Goal: Task Accomplishment & Management: Complete application form

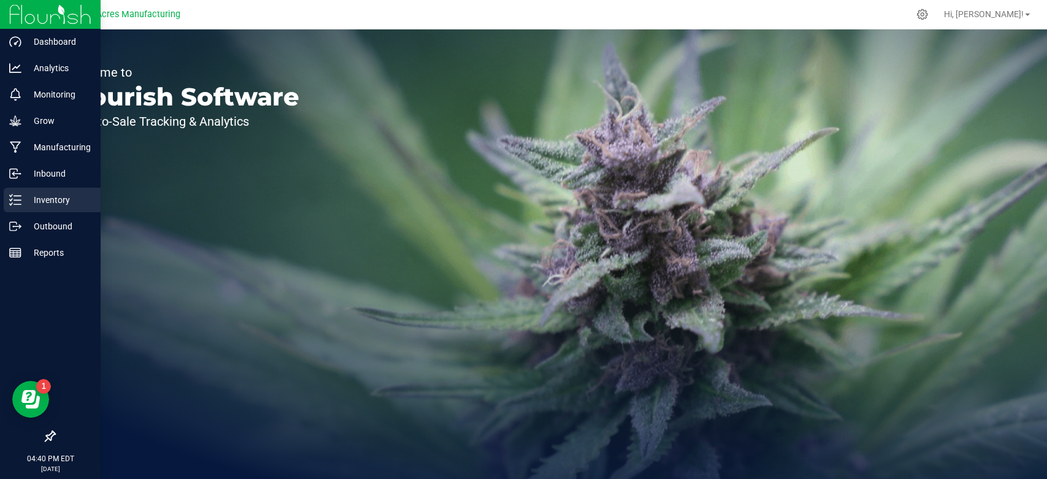
click at [0, 197] on link "Inventory" at bounding box center [50, 201] width 101 height 26
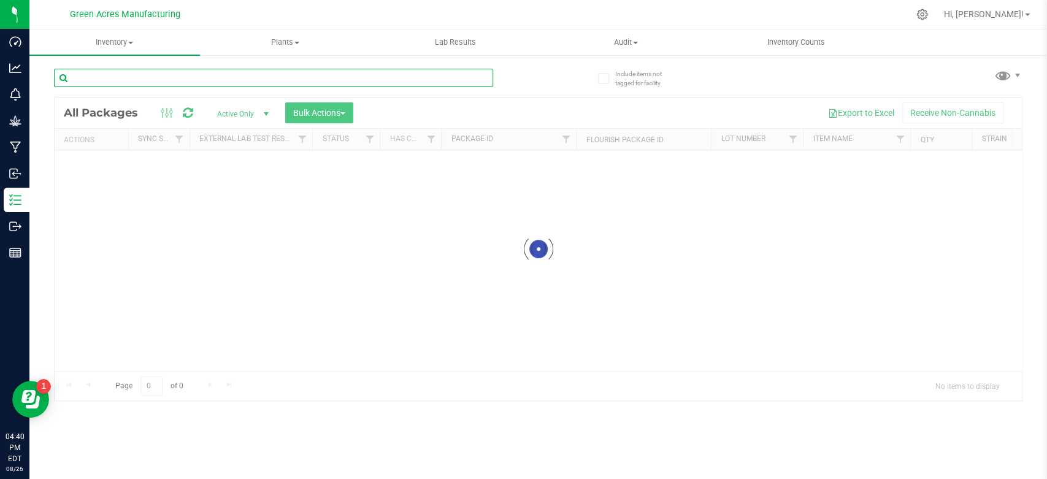
click at [199, 82] on input "text" at bounding box center [273, 78] width 439 height 18
click at [137, 53] on uib-tab-heading "Inventory All packages All inventory Waste log Create inventory" at bounding box center [114, 42] width 171 height 26
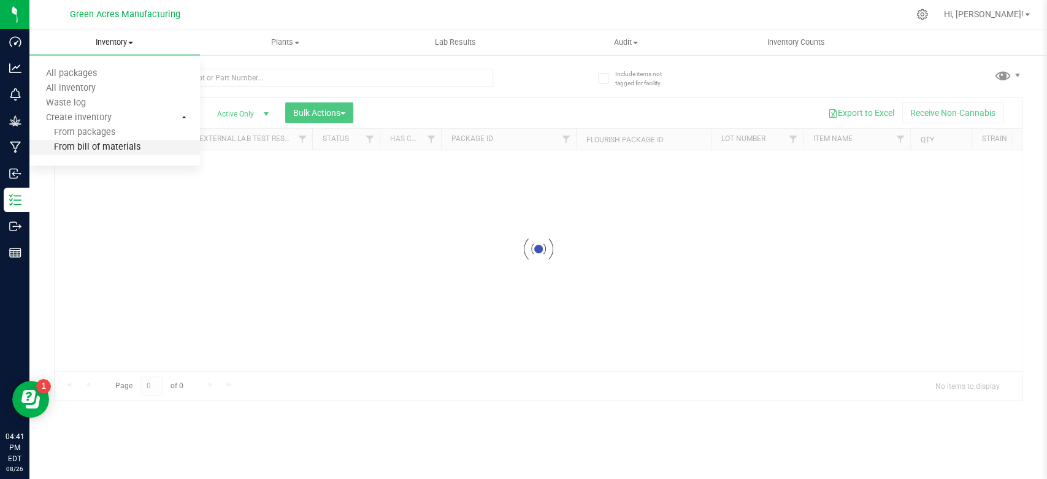
click at [98, 153] on li "From bill of materials" at bounding box center [114, 148] width 171 height 15
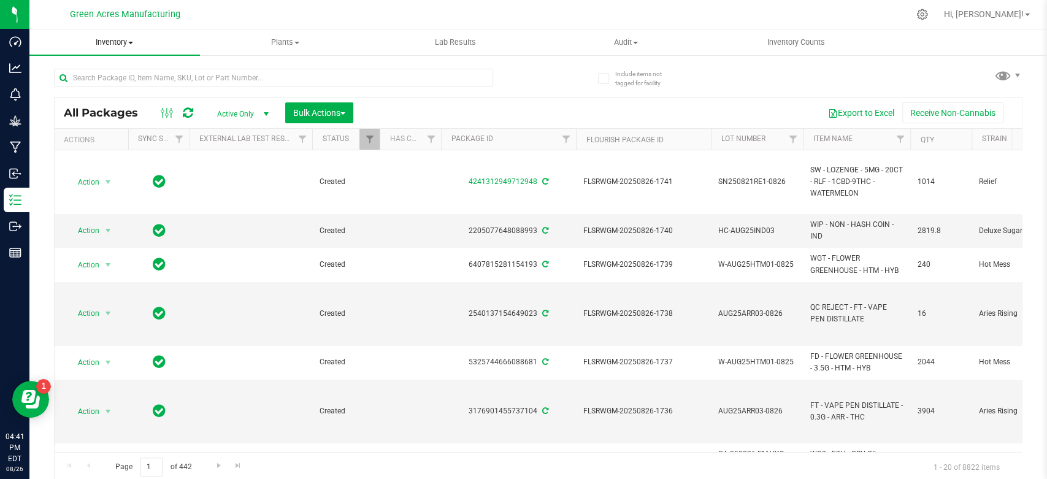
click at [118, 44] on span "Inventory" at bounding box center [114, 42] width 171 height 11
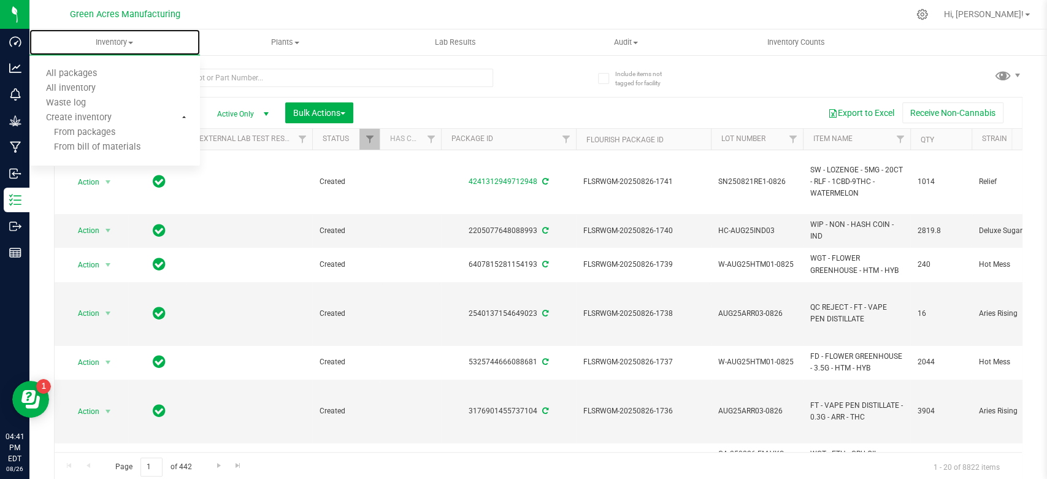
click at [91, 145] on span "From bill of materials" at bounding box center [84, 147] width 111 height 10
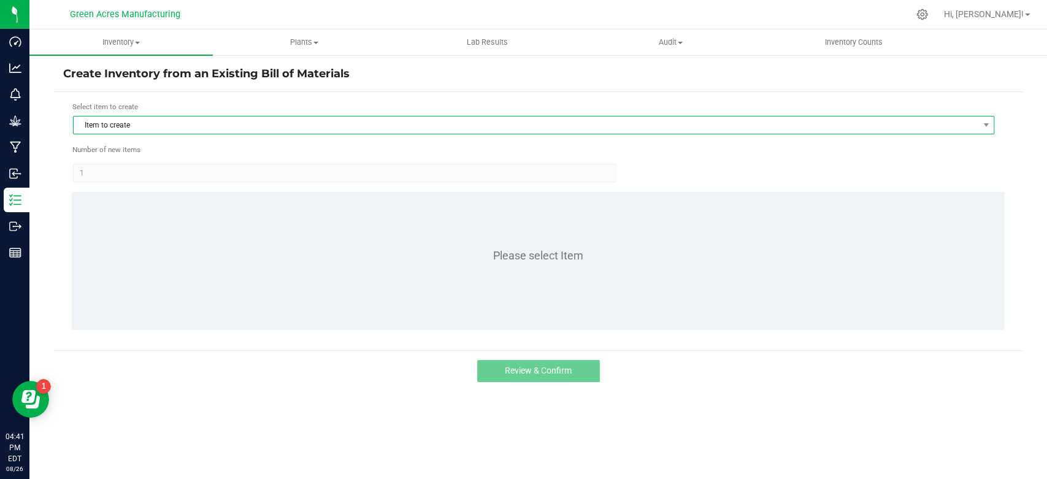
click at [116, 123] on span "Item to create" at bounding box center [526, 125] width 905 height 17
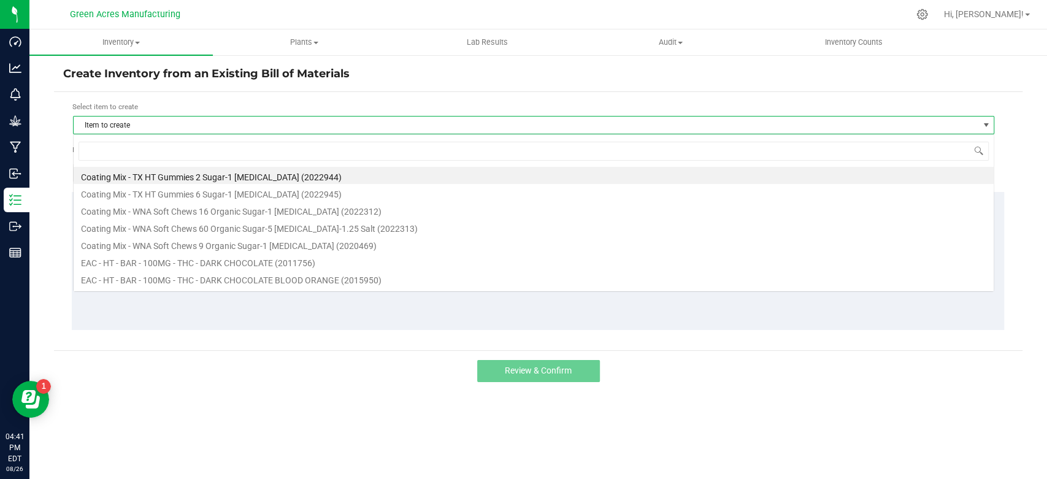
scroll to position [18, 921]
type input "aml"
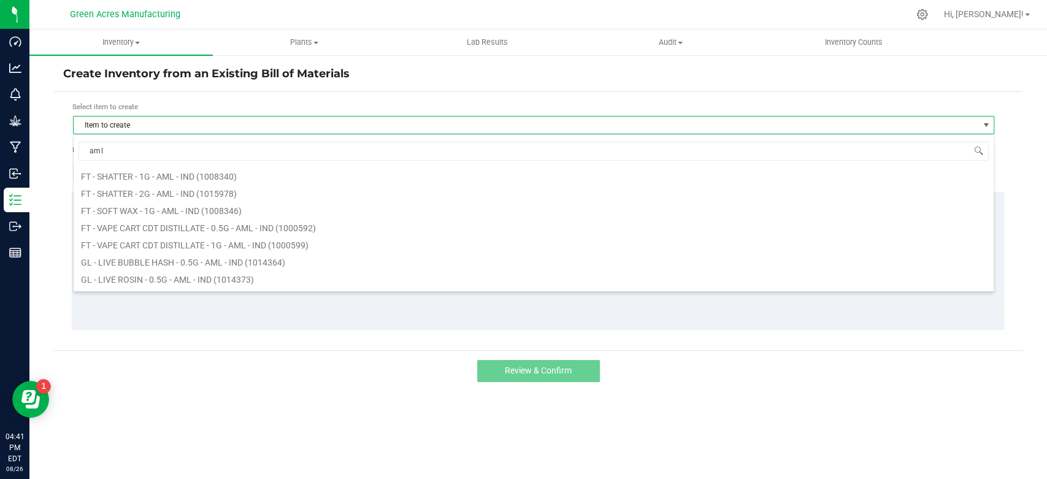
scroll to position [260, 0]
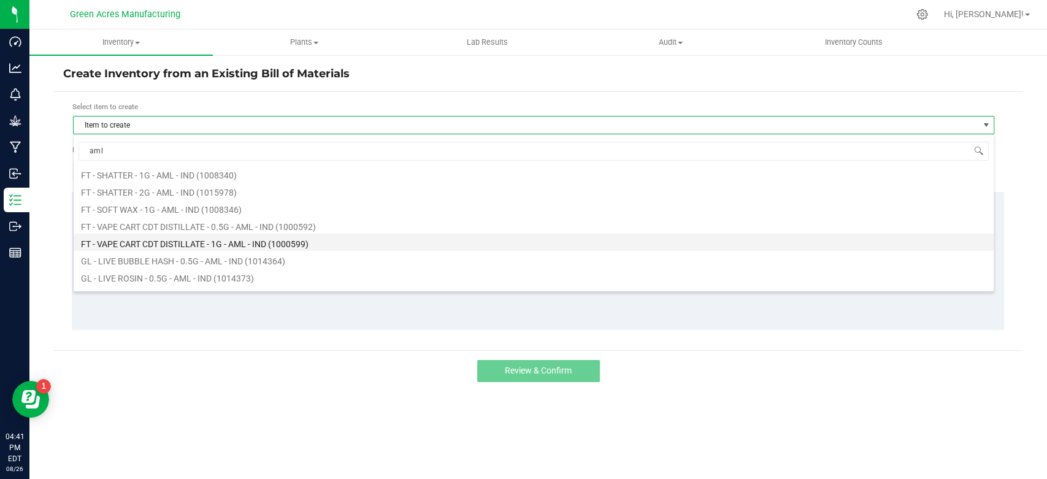
click at [261, 243] on li "FT - VAPE CART CDT DISTILLATE - 1G - AML - IND (1000599)" at bounding box center [534, 242] width 920 height 17
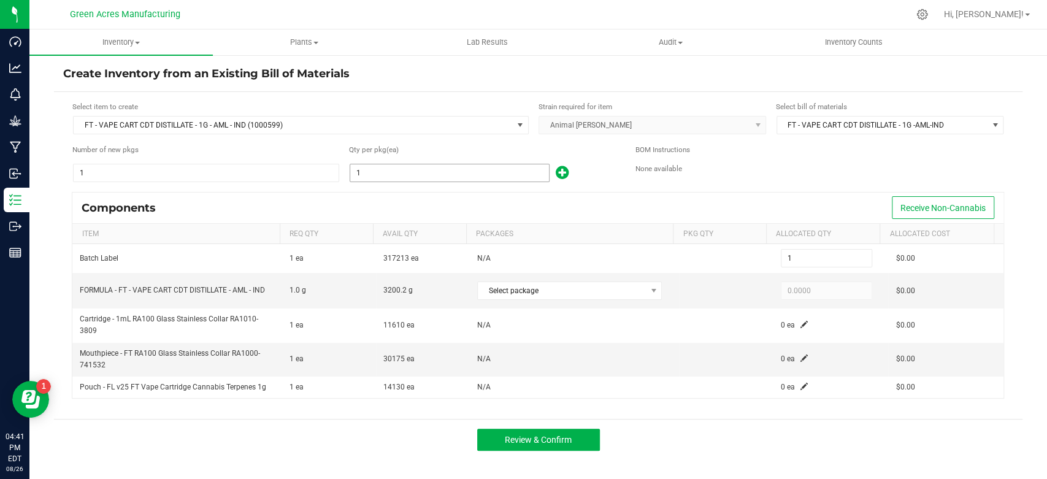
click at [472, 168] on input "1" at bounding box center [449, 172] width 199 height 17
type input "3"
type input "31"
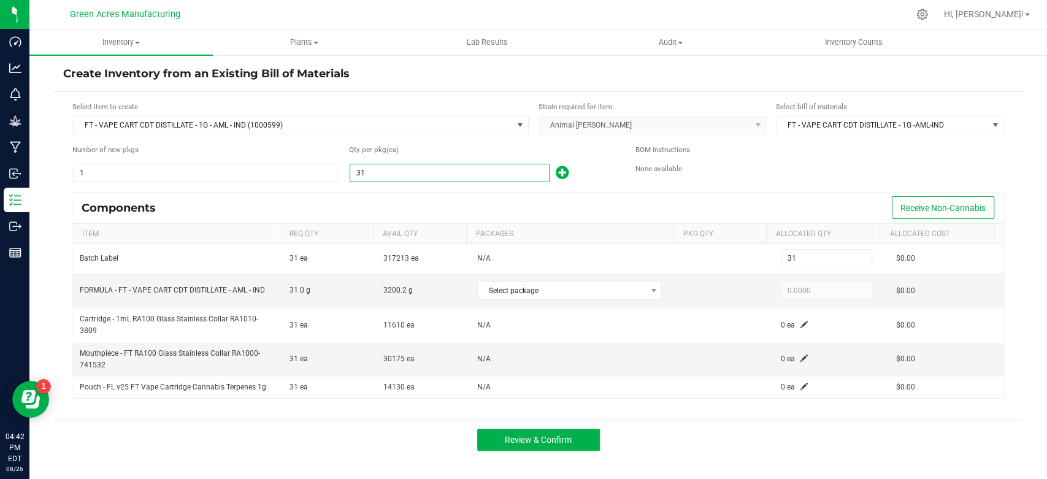
type input "311"
type input "3116"
type input "3,116"
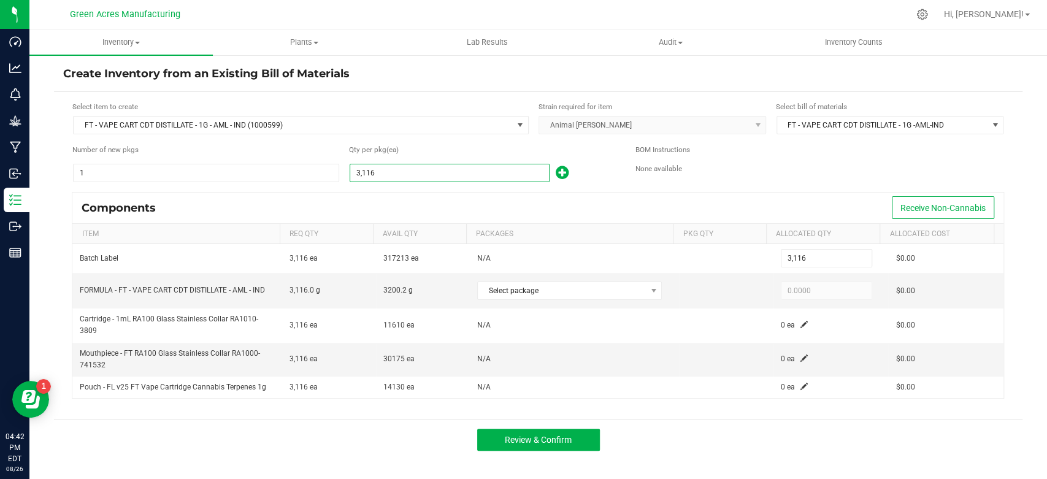
click at [466, 198] on div "Components Receive Non-Cannabis" at bounding box center [537, 208] width 931 height 31
click at [649, 292] on span at bounding box center [654, 291] width 10 height 10
click at [604, 337] on li "9205673078919565 (AUG25AML02-0826)" at bounding box center [577, 339] width 207 height 17
type input "3,116.0000"
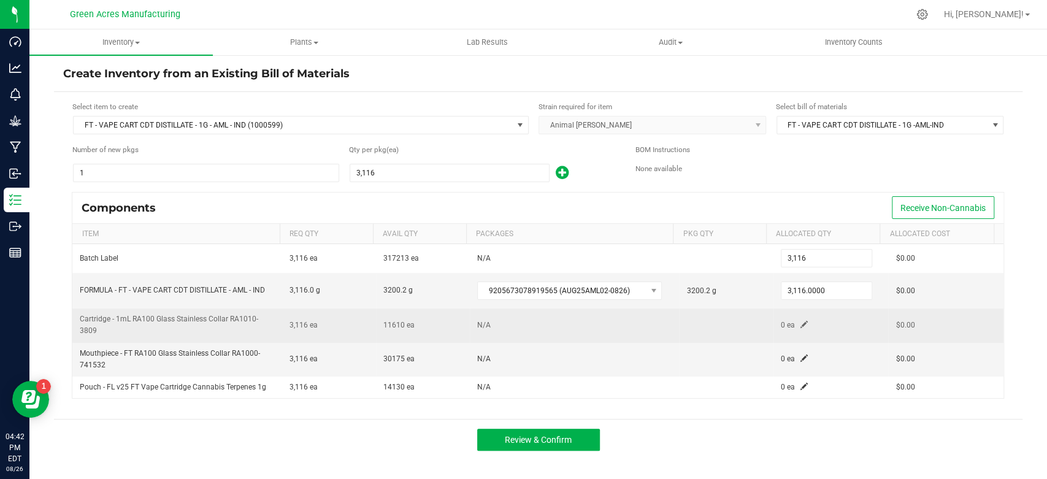
click at [801, 321] on span at bounding box center [804, 324] width 7 height 7
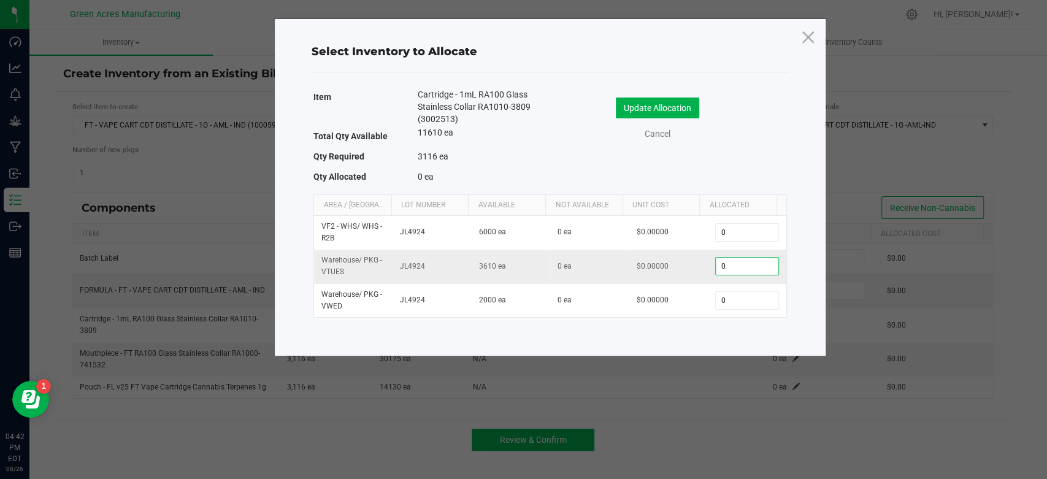
click at [742, 264] on input "0" at bounding box center [747, 266] width 63 height 17
type input "3,116"
click at [668, 105] on button "Update Allocation" at bounding box center [657, 108] width 83 height 21
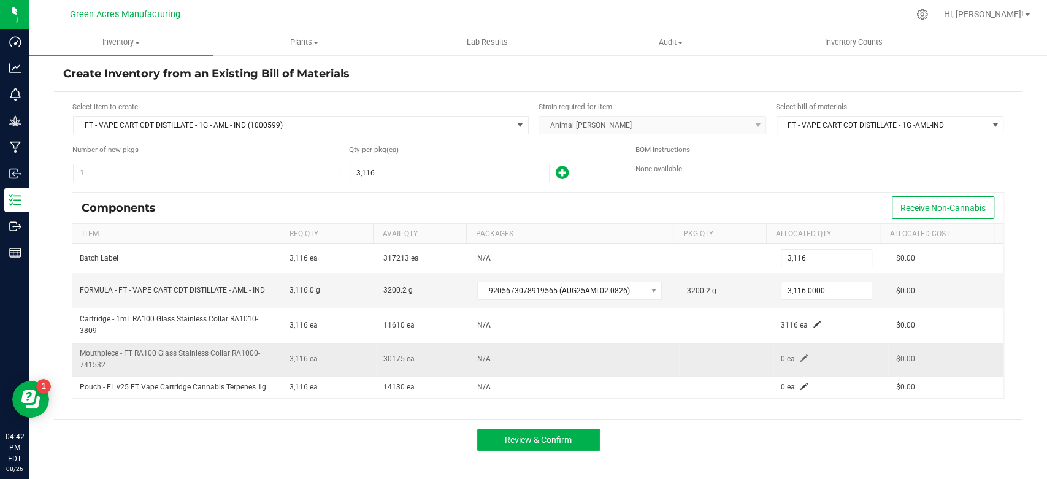
click at [788, 357] on td "0 ea" at bounding box center [831, 360] width 115 height 34
click at [801, 356] on span at bounding box center [804, 358] width 7 height 7
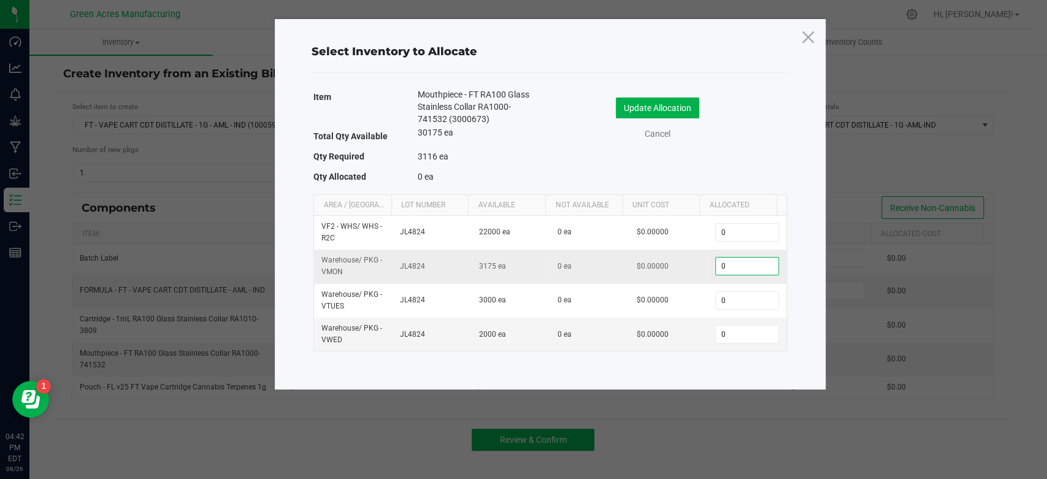
click at [728, 272] on input "0" at bounding box center [747, 266] width 63 height 17
type input "3,116"
click at [672, 112] on button "Update Allocation" at bounding box center [657, 108] width 83 height 21
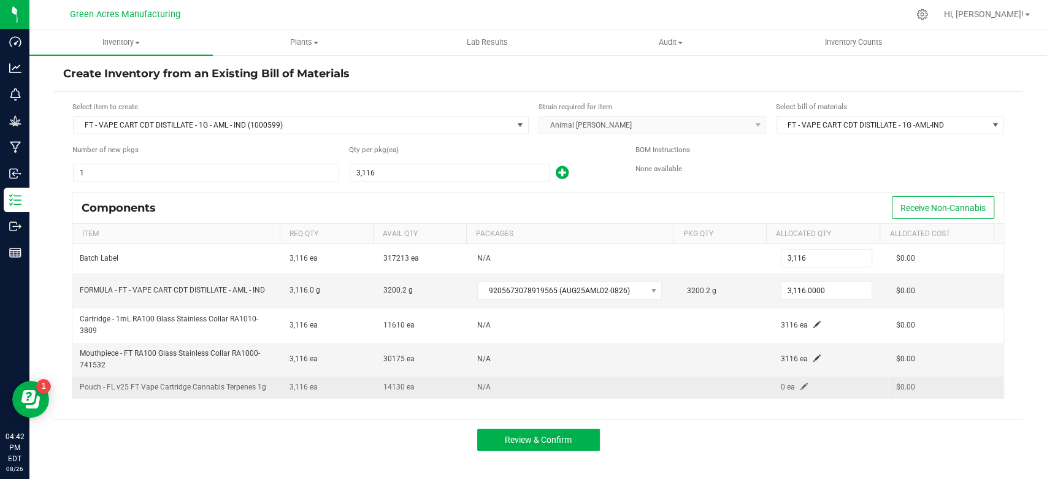
click at [801, 386] on span at bounding box center [804, 386] width 7 height 7
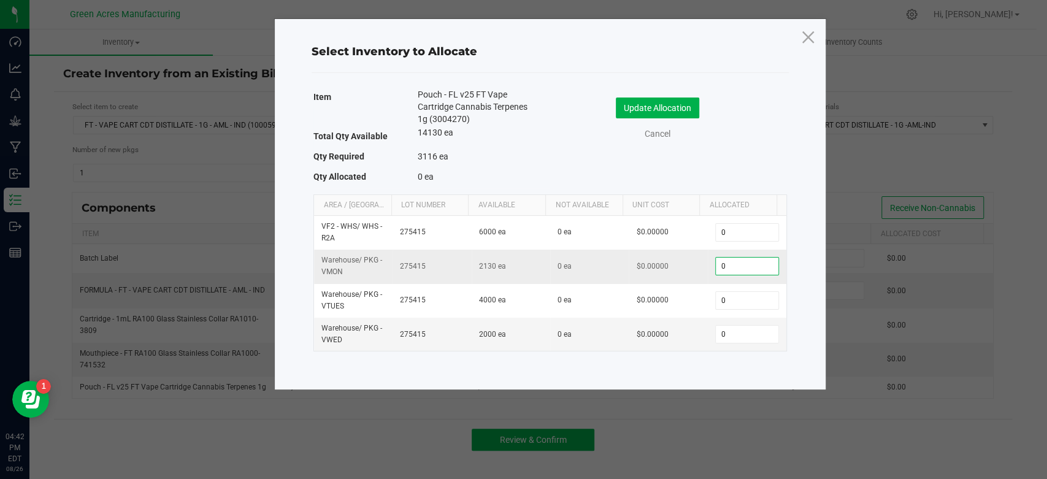
click at [755, 266] on input "0" at bounding box center [747, 266] width 63 height 17
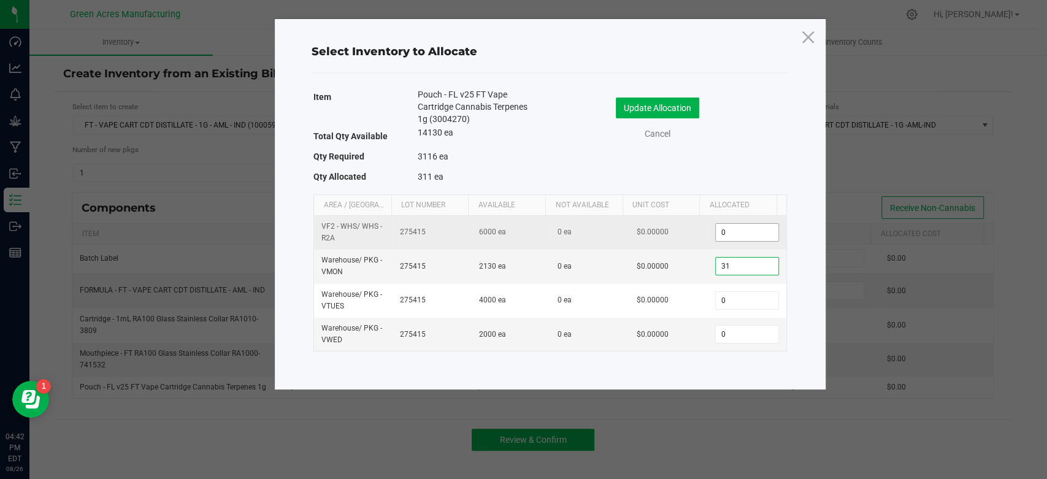
type input "3"
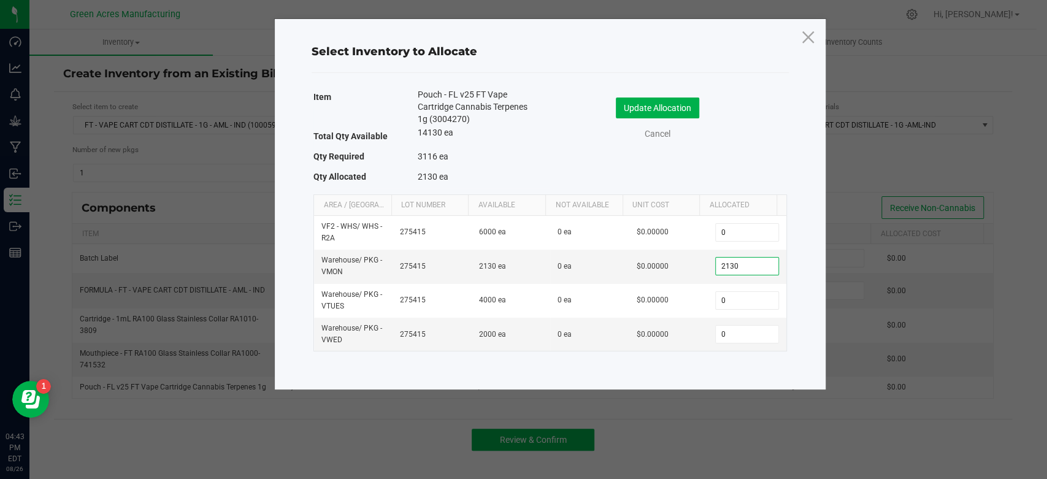
type input "2,130"
click at [751, 156] on div "Item Pouch - FL v25 FT Vape Cartridge Cannabis Terpenes 1g (3004270) Total Qty …" at bounding box center [551, 138] width 474 height 100
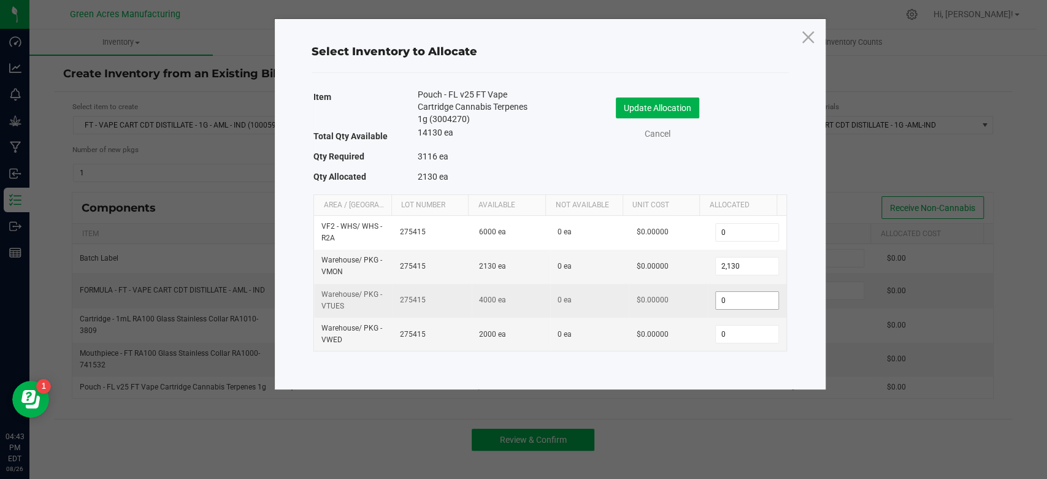
click at [732, 305] on input "0" at bounding box center [747, 300] width 63 height 17
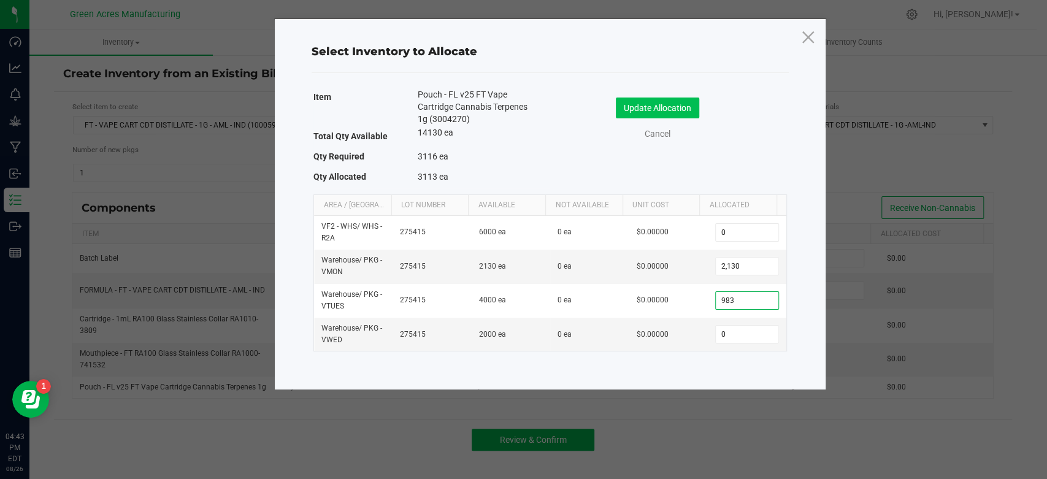
type input "983"
click at [668, 106] on button "Update Allocation" at bounding box center [657, 108] width 83 height 21
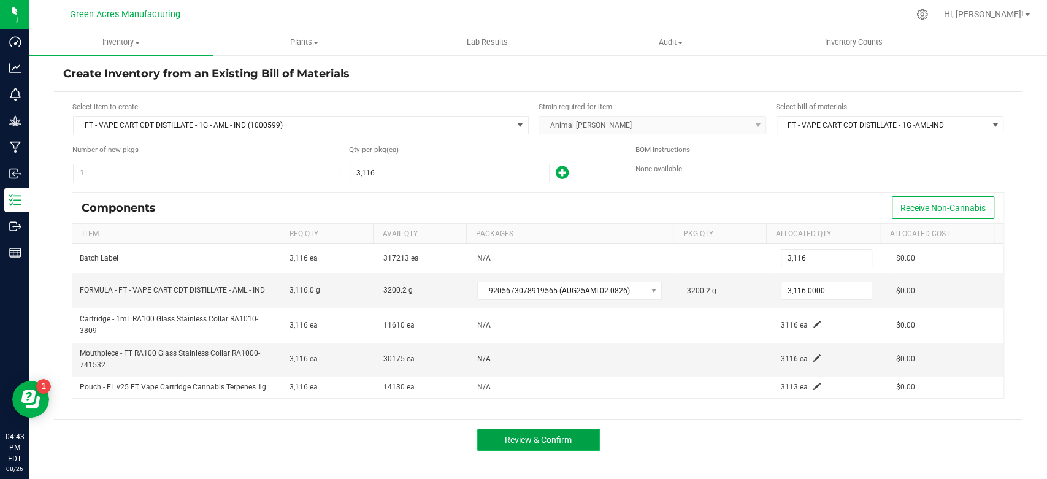
click at [574, 440] on button "Review & Confirm" at bounding box center [538, 440] width 123 height 22
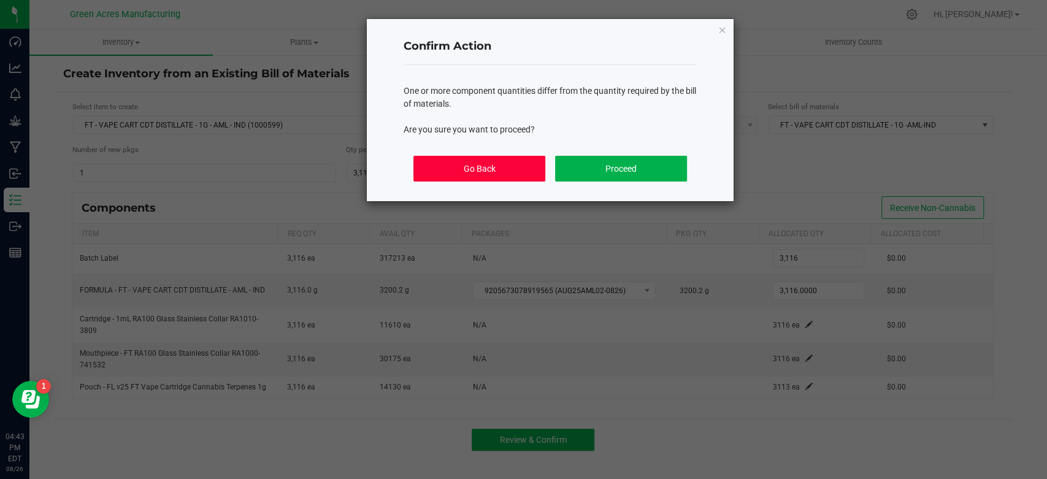
click at [507, 172] on button "Go Back" at bounding box center [480, 169] width 132 height 26
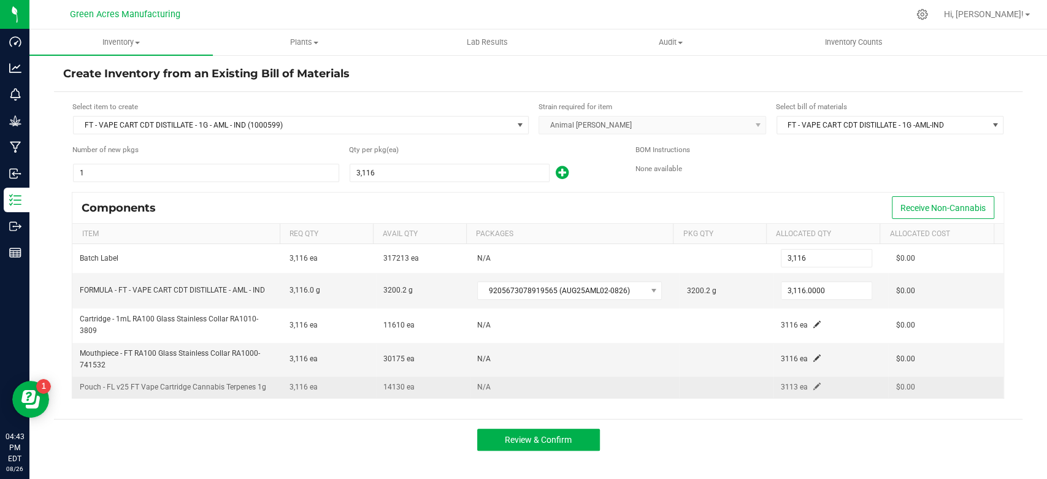
click at [812, 388] on td "3113 ea" at bounding box center [831, 387] width 115 height 21
click at [814, 385] on span at bounding box center [817, 386] width 7 height 7
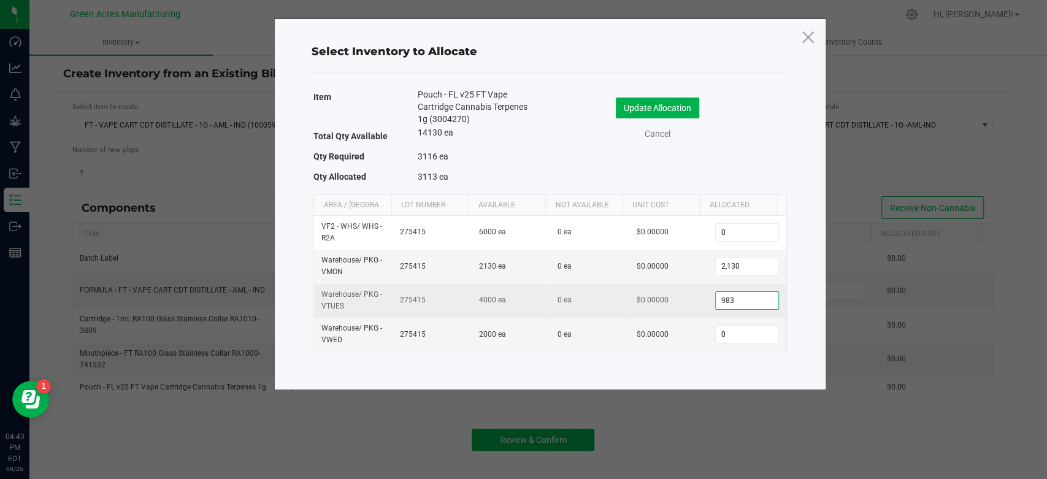
click at [751, 296] on input "983" at bounding box center [747, 300] width 63 height 17
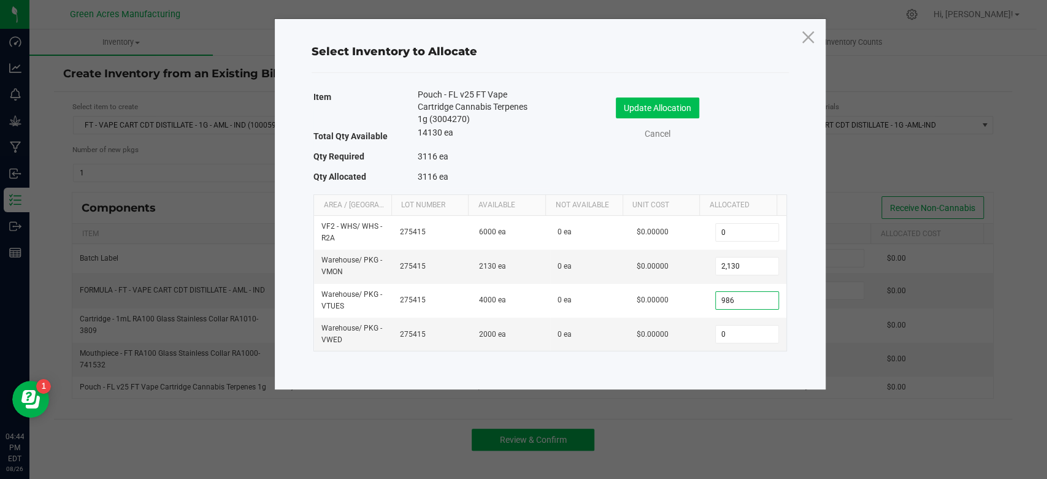
type input "986"
click at [663, 101] on button "Update Allocation" at bounding box center [657, 108] width 83 height 21
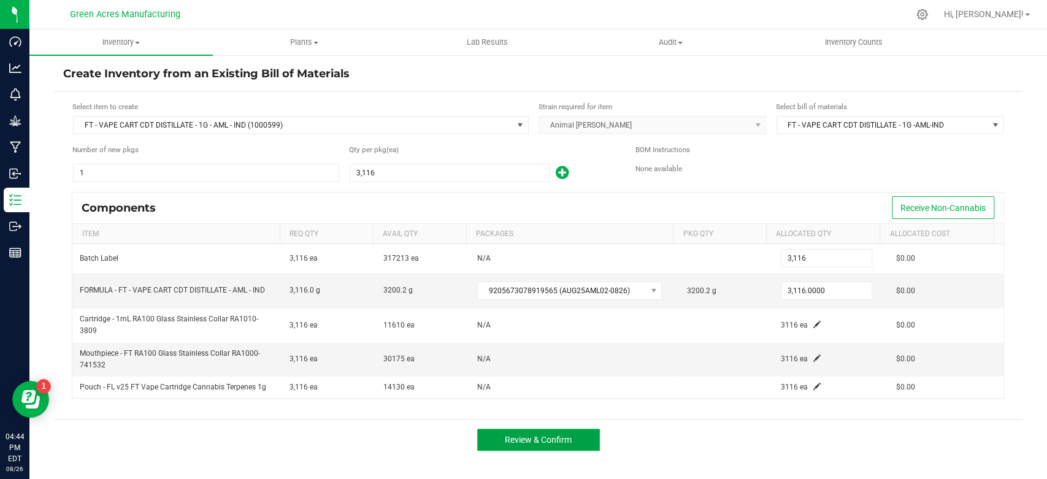
click at [555, 437] on span "Review & Confirm" at bounding box center [538, 440] width 67 height 10
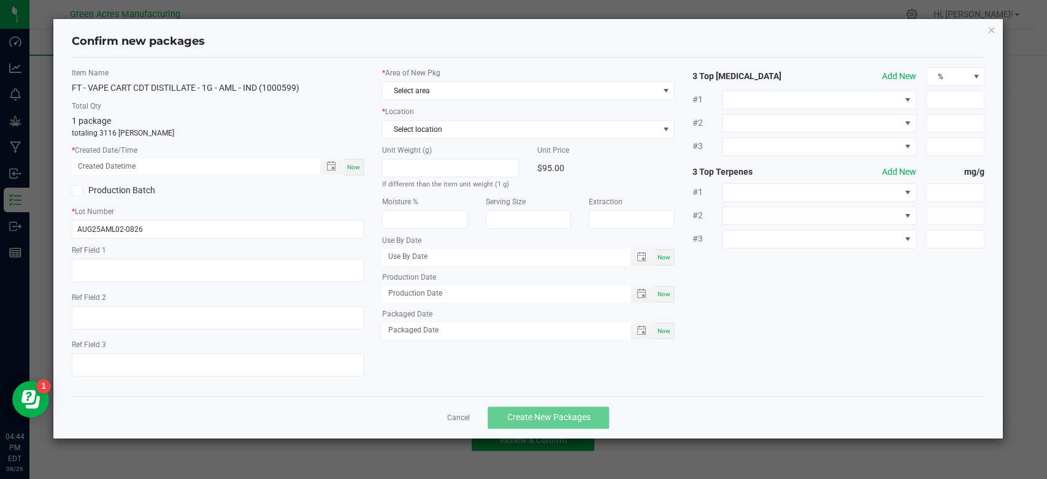
click at [355, 169] on span "Now" at bounding box center [353, 167] width 13 height 7
click at [348, 171] on span "Now" at bounding box center [353, 167] width 13 height 7
type input "[DATE] 04:45 PM"
click at [465, 89] on span "Select area" at bounding box center [520, 90] width 275 height 17
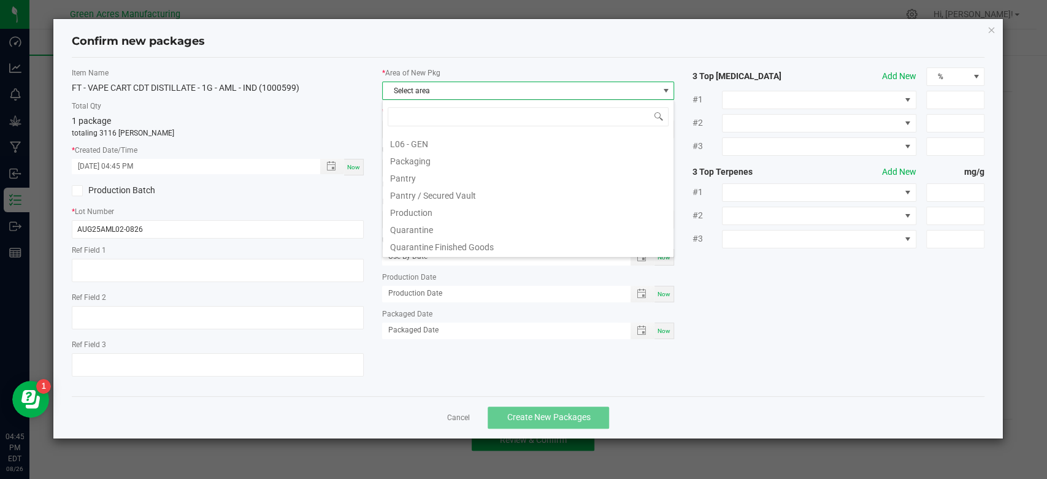
scroll to position [307, 0]
click at [442, 190] on li "Pantry / Secured Vault" at bounding box center [528, 194] width 291 height 17
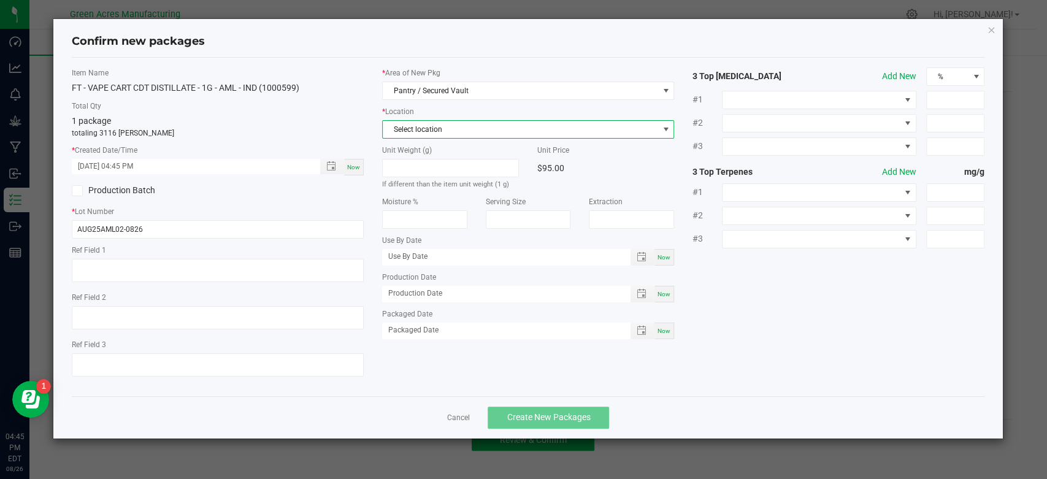
click at [520, 129] on span "Select location" at bounding box center [520, 129] width 275 height 17
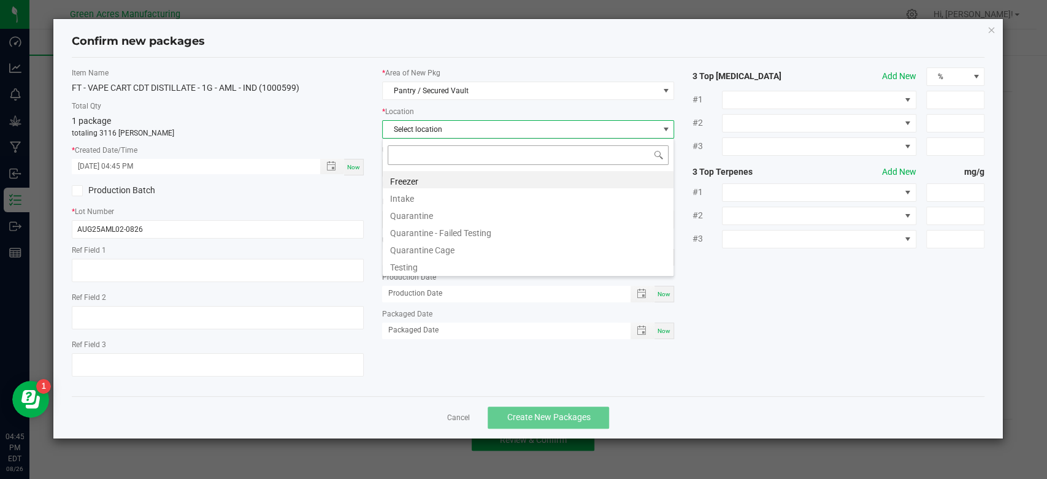
scroll to position [18, 292]
click at [418, 192] on li "Intake" at bounding box center [528, 196] width 291 height 17
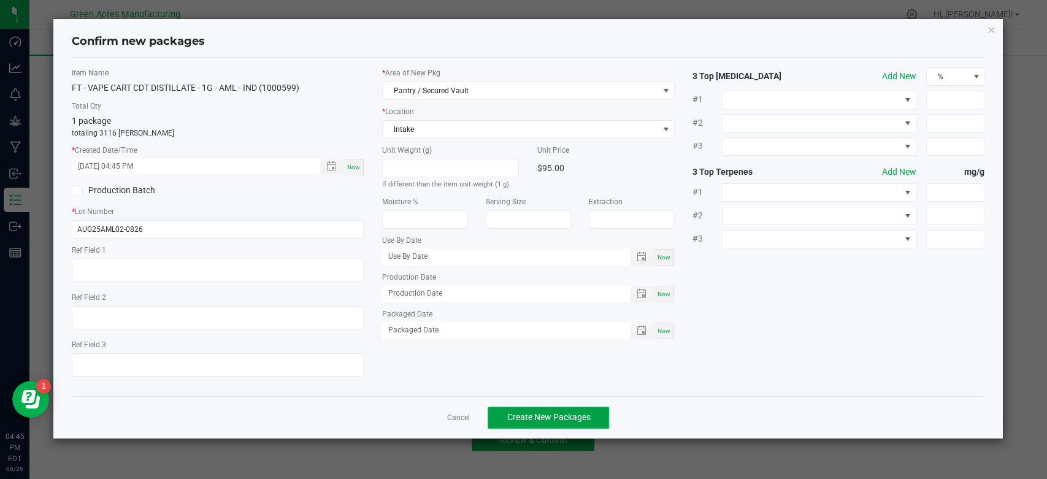
click at [540, 414] on span "Create New Packages" at bounding box center [548, 417] width 83 height 10
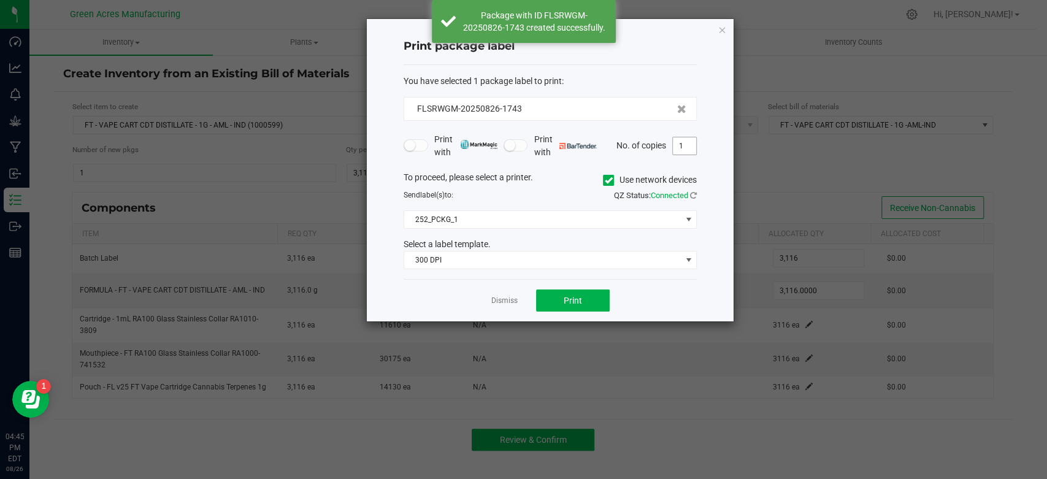
click at [687, 152] on input "1" at bounding box center [684, 145] width 23 height 17
type input "2"
click at [627, 298] on div "Dismiss Print" at bounding box center [550, 300] width 293 height 42
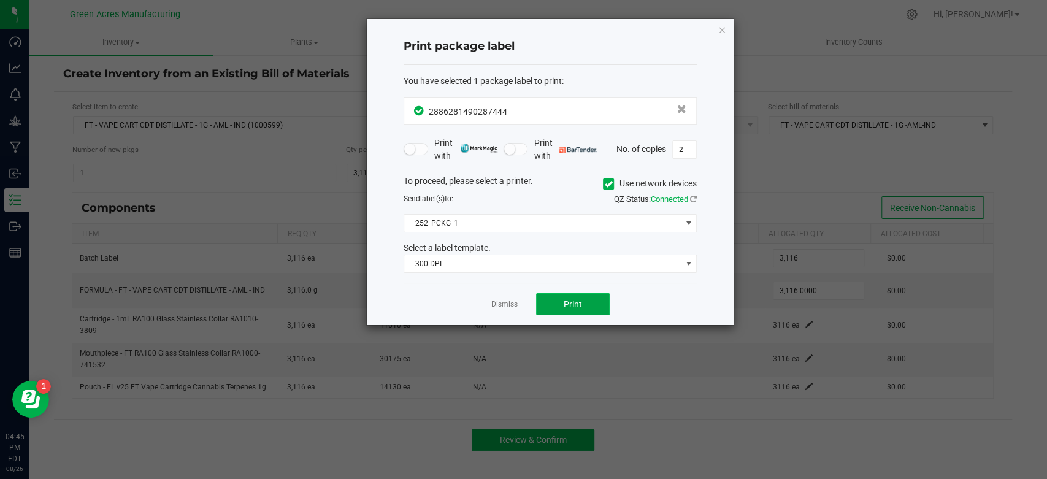
click at [588, 298] on button "Print" at bounding box center [573, 304] width 74 height 22
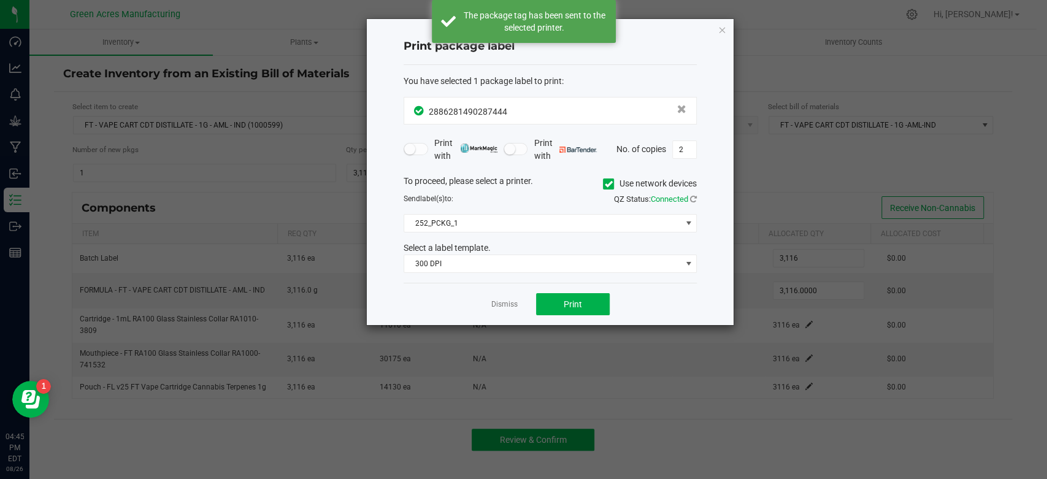
click at [501, 296] on div "Dismiss Print" at bounding box center [550, 304] width 293 height 42
click at [501, 303] on link "Dismiss" at bounding box center [504, 304] width 26 height 10
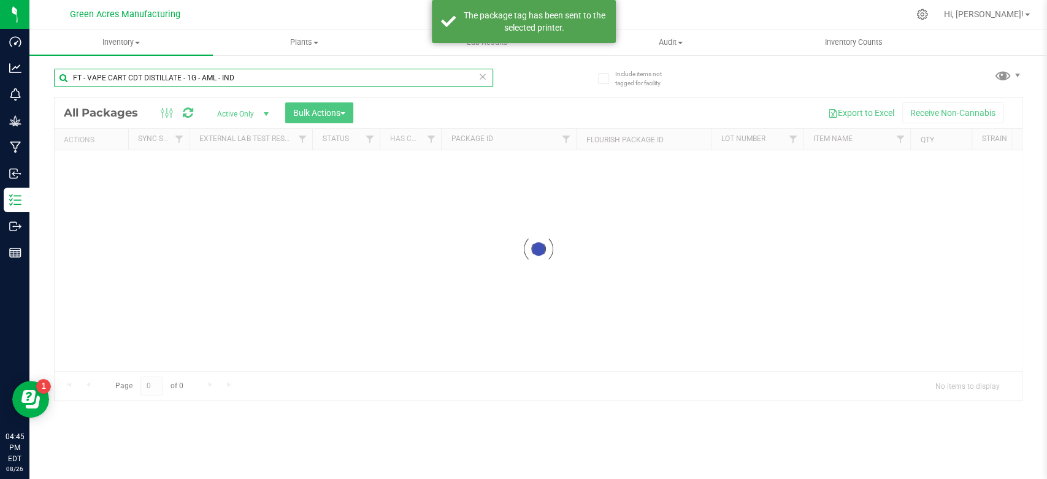
click at [286, 72] on input "FT - VAPE CART CDT DISTILLATE - 1G - AML - IND" at bounding box center [273, 78] width 439 height 18
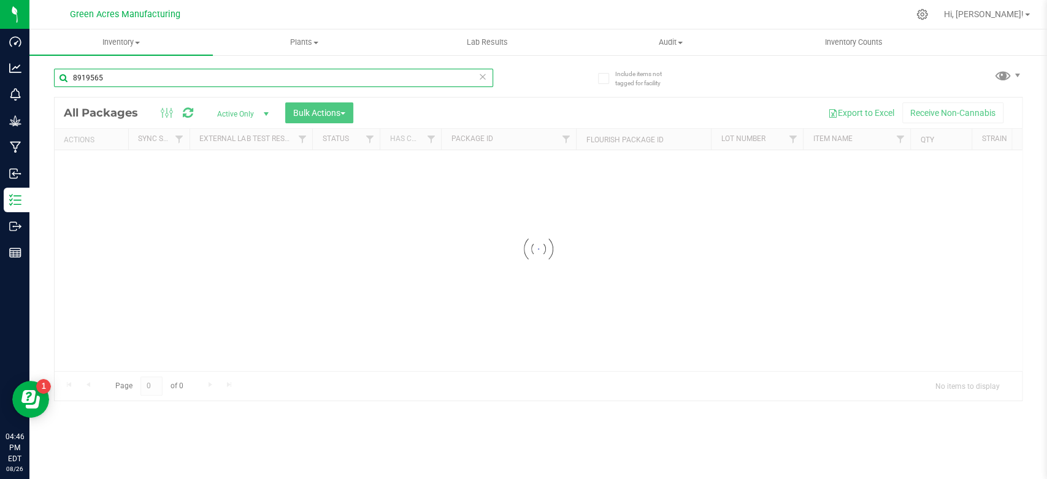
type input "8919565"
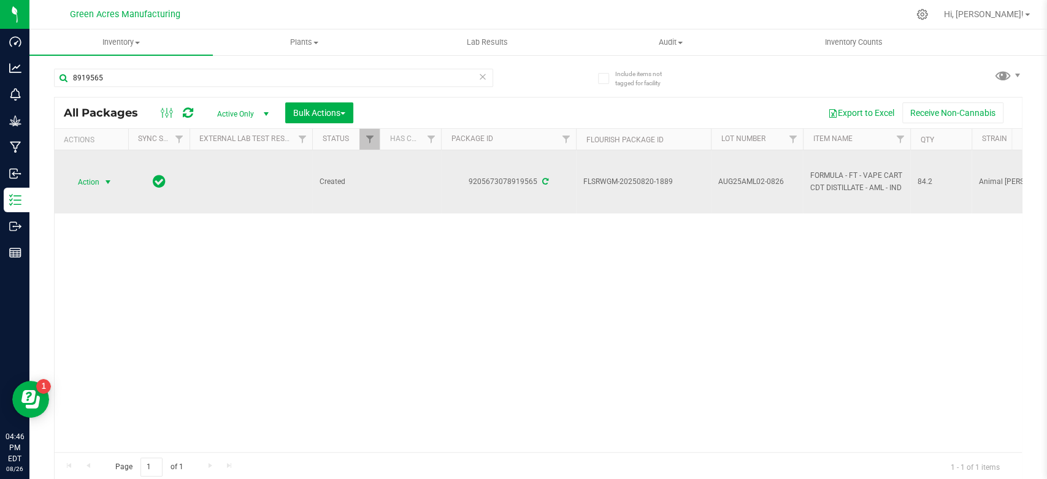
click at [97, 187] on span "Action" at bounding box center [83, 182] width 33 height 17
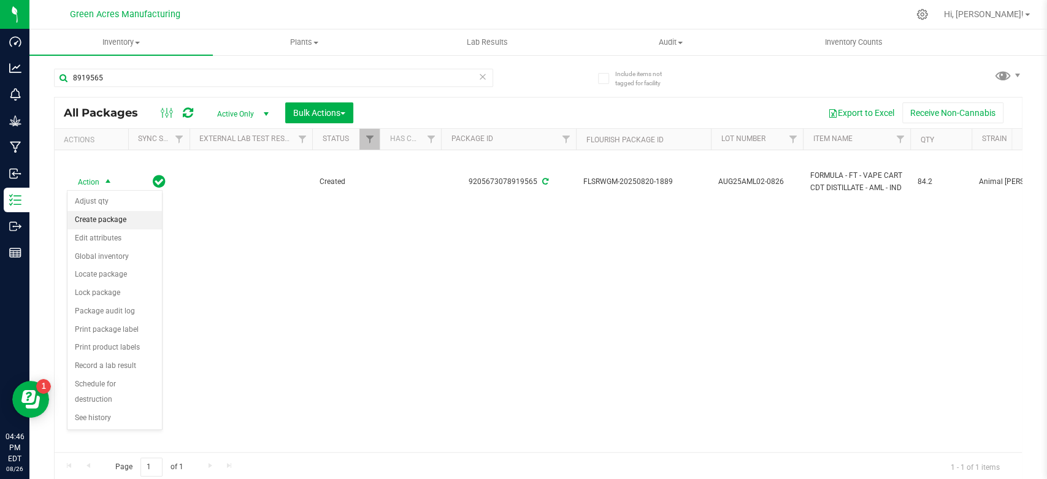
click at [112, 216] on li "Create package" at bounding box center [114, 220] width 94 height 18
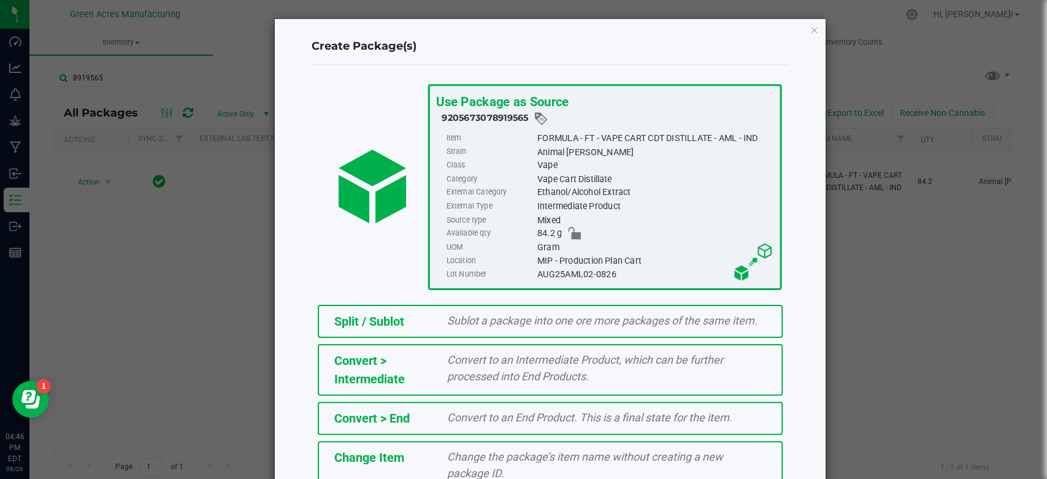
scroll to position [130, 0]
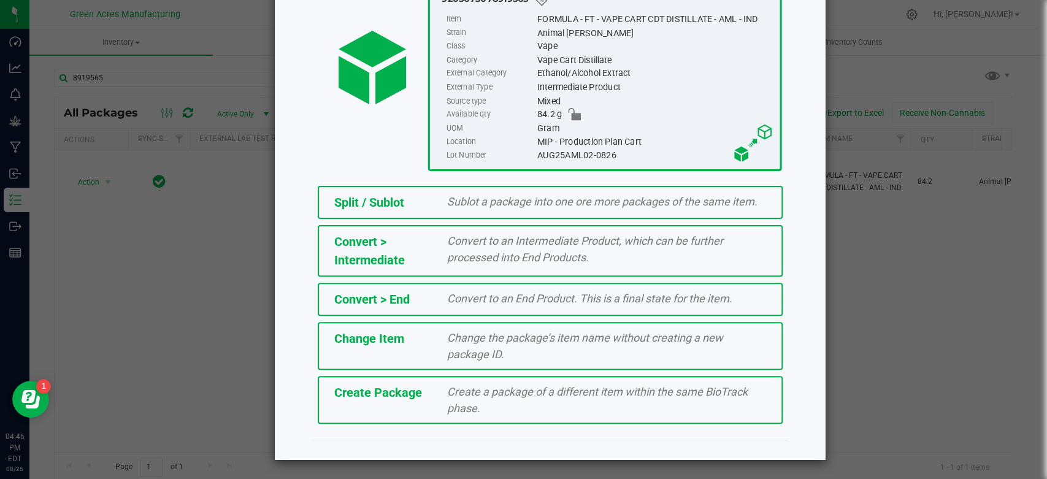
click at [587, 404] on div "Create a package of a different item within the same BioTrack phase." at bounding box center [607, 399] width 338 height 33
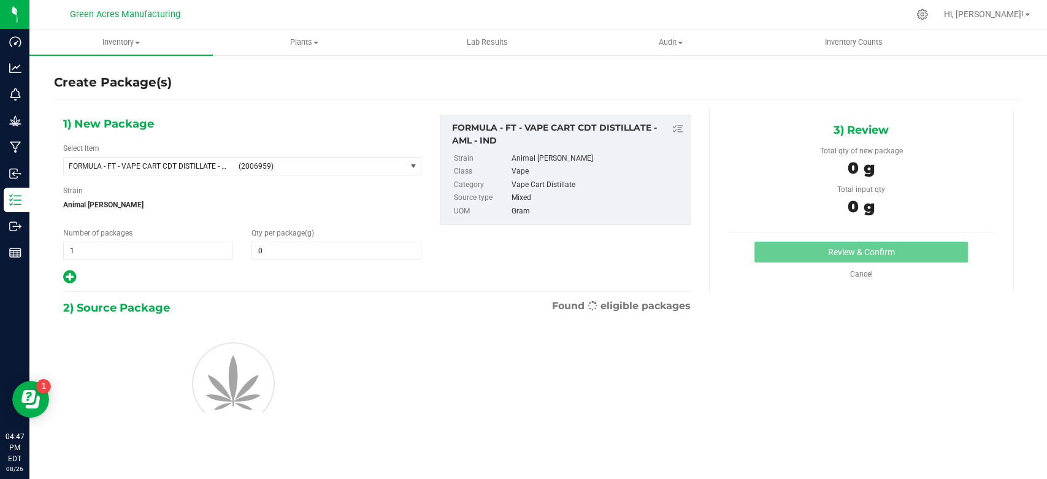
type input "0.0000"
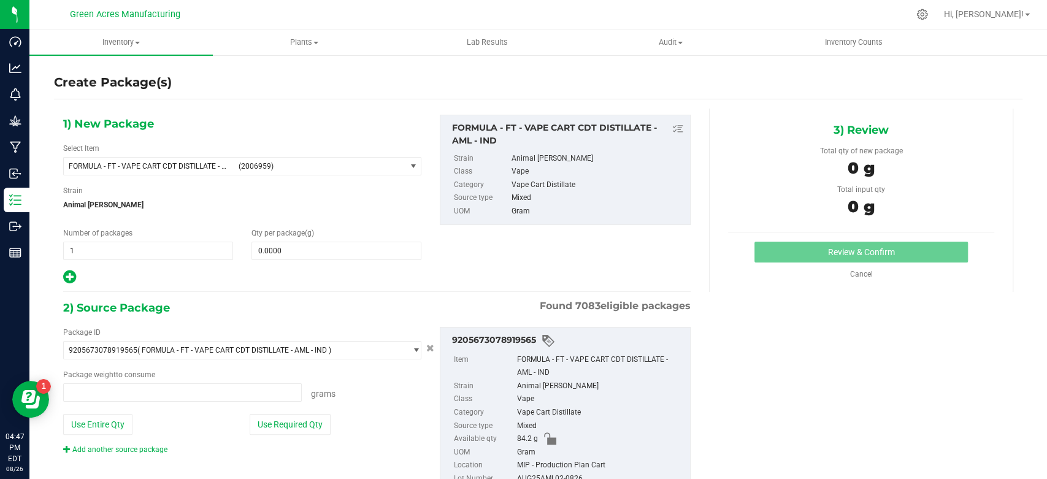
type input "0.0000 g"
click at [245, 168] on span "(2006959)" at bounding box center [320, 166] width 162 height 9
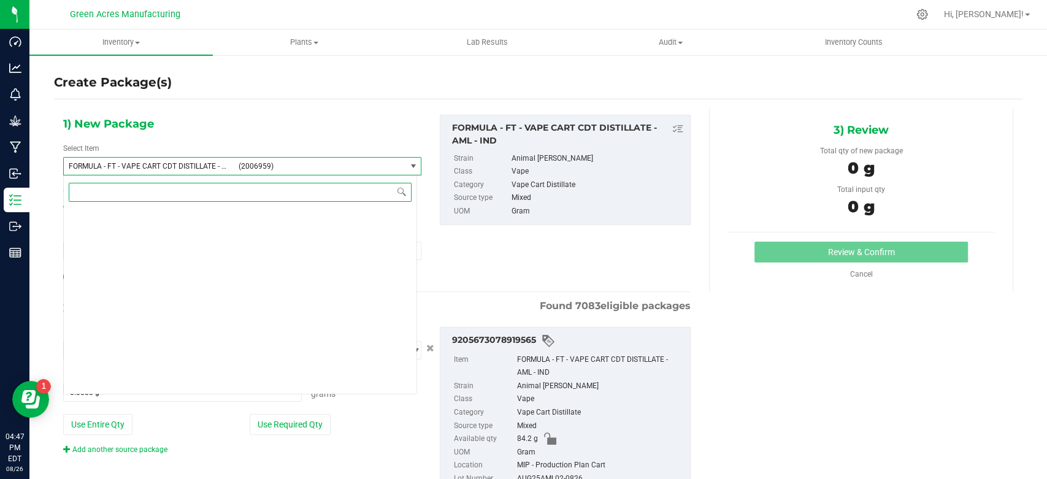
scroll to position [20495, 0]
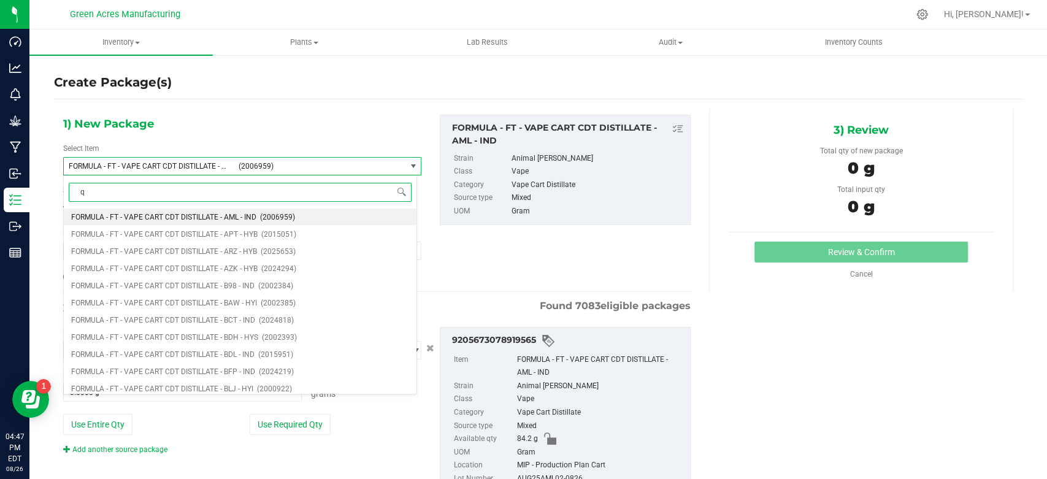
type input "qc"
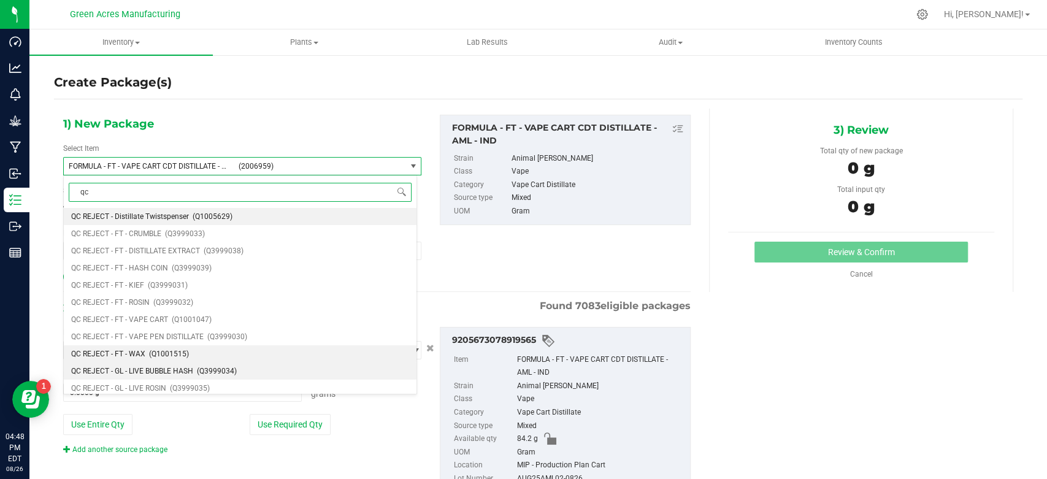
drag, startPoint x: 227, startPoint y: 325, endPoint x: 285, endPoint y: 369, distance: 73.1
click at [282, 208] on ul "QC REJECT - Distillate Twistspenser (Q1005629) QC REJECT - FT - CRUMBLE (Q39990…" at bounding box center [240, 208] width 353 height 0
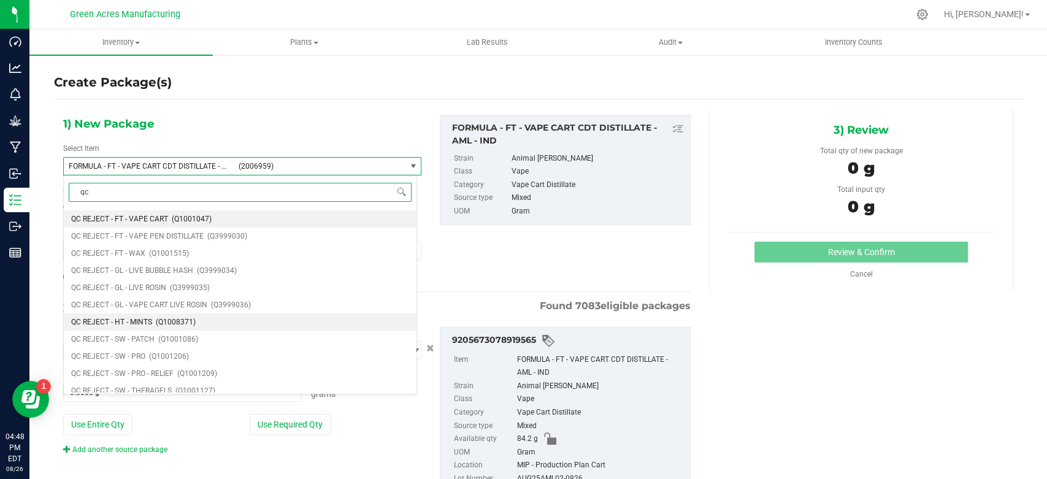
scroll to position [101, 0]
click at [279, 210] on li "QC REJECT - FT - VAPE CART (Q1001047)" at bounding box center [240, 218] width 353 height 17
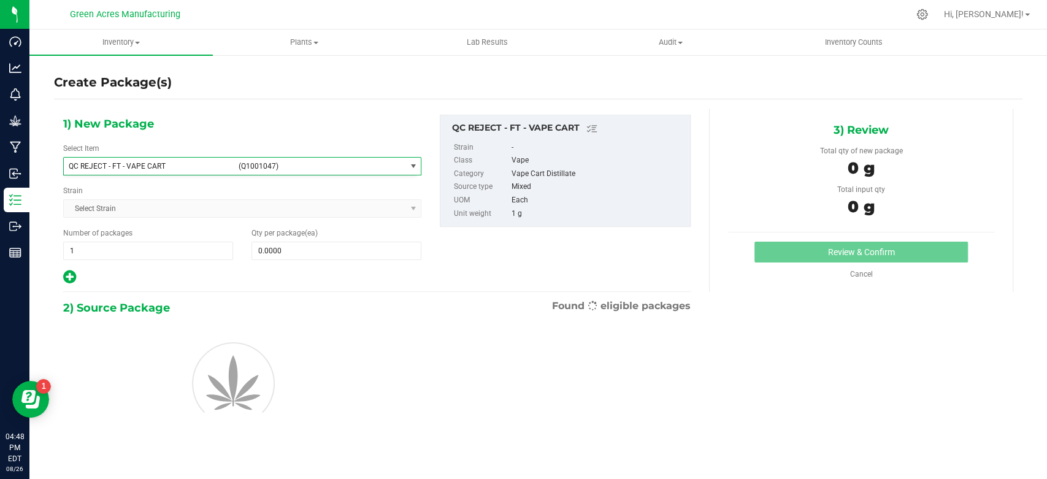
type input "0"
click at [270, 252] on span at bounding box center [337, 251] width 170 height 18
type input "4"
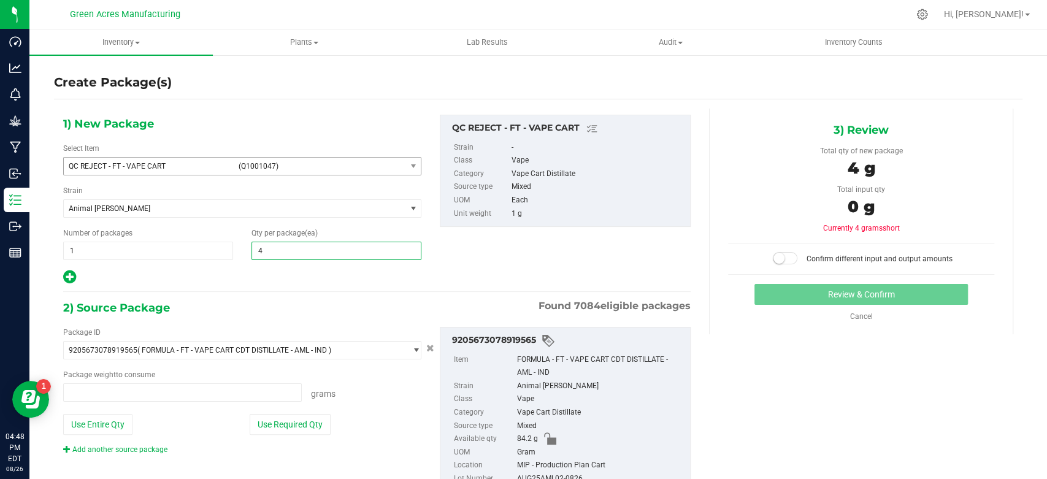
type input "0.0000 g"
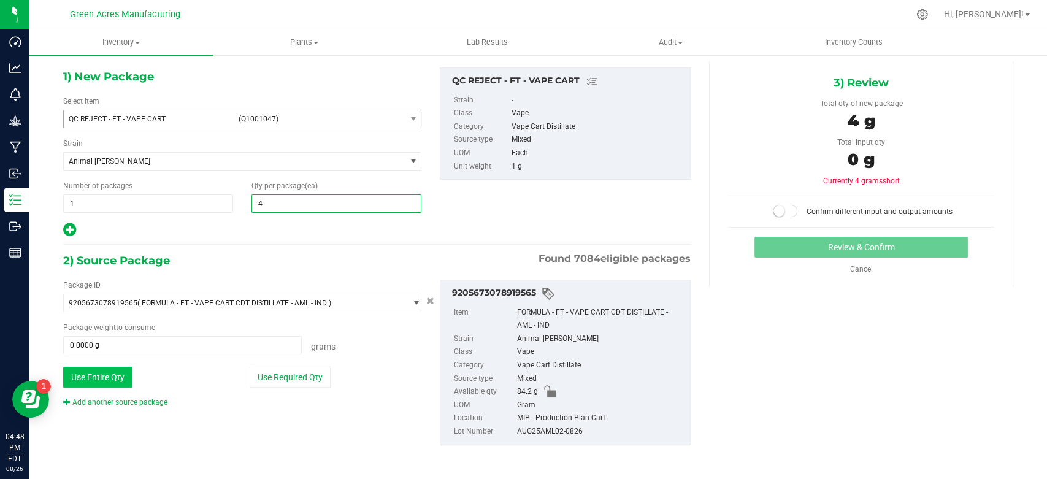
type input "4"
click at [121, 374] on button "Use Entire Qty" at bounding box center [97, 377] width 69 height 21
type input "84.2000 g"
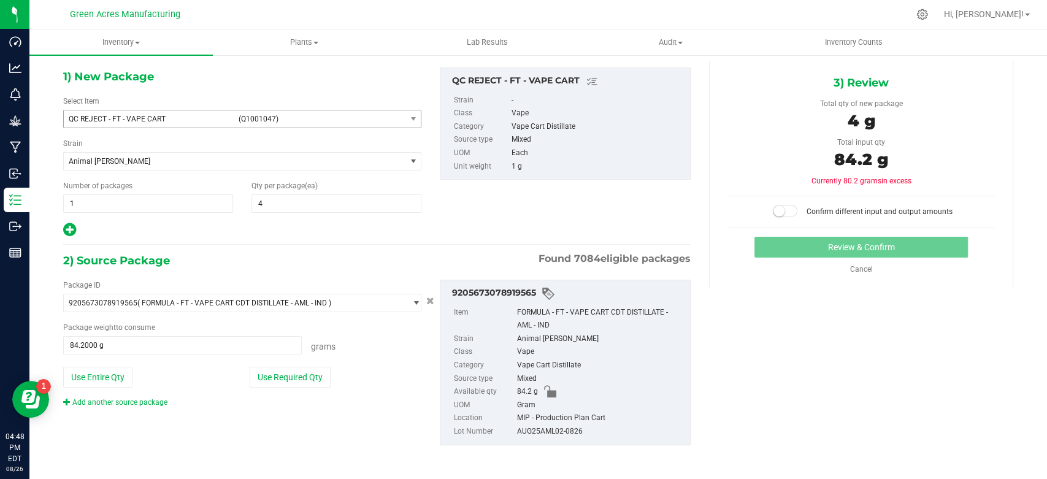
click at [779, 206] on span at bounding box center [785, 211] width 25 height 12
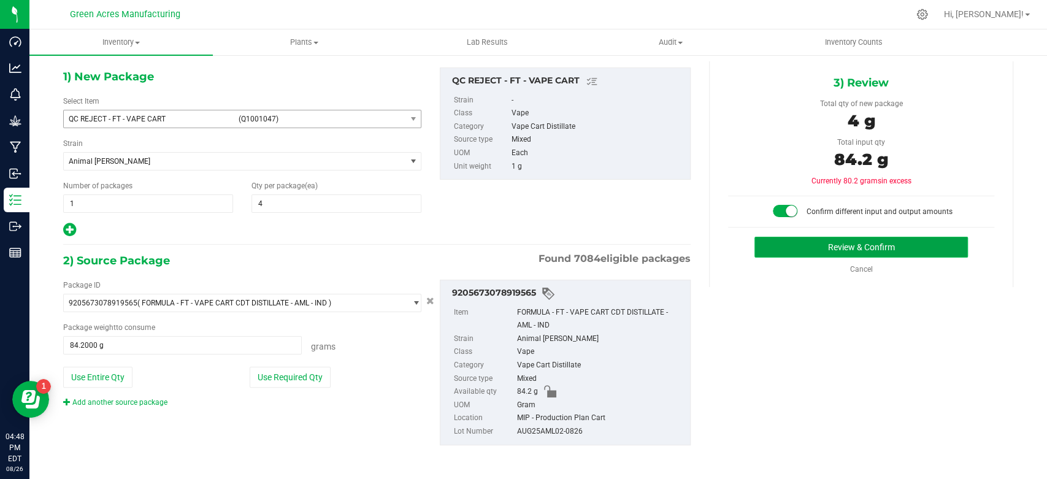
click at [785, 247] on button "Review & Confirm" at bounding box center [861, 247] width 213 height 21
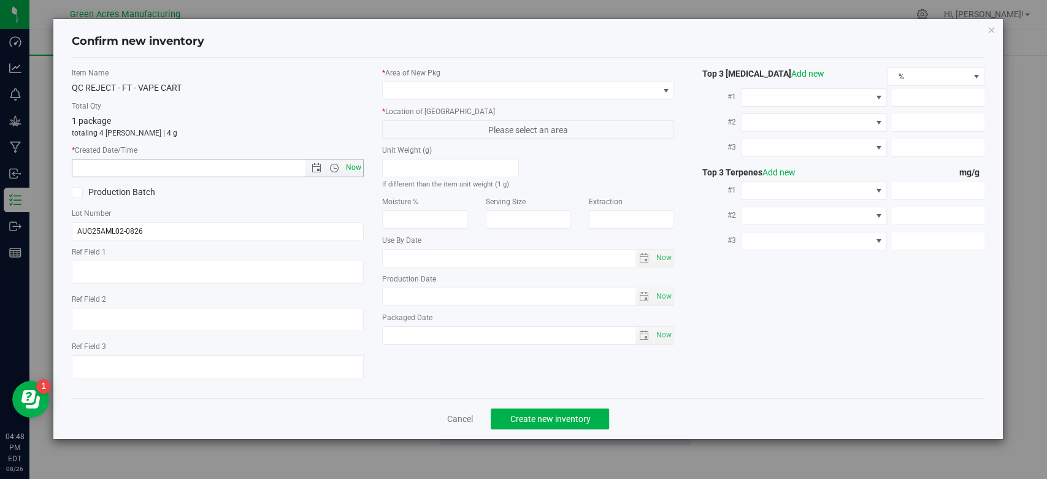
click at [349, 161] on span "Now" at bounding box center [354, 168] width 21 height 18
type input "[DATE] 4:48 PM"
click at [443, 96] on span at bounding box center [520, 90] width 275 height 17
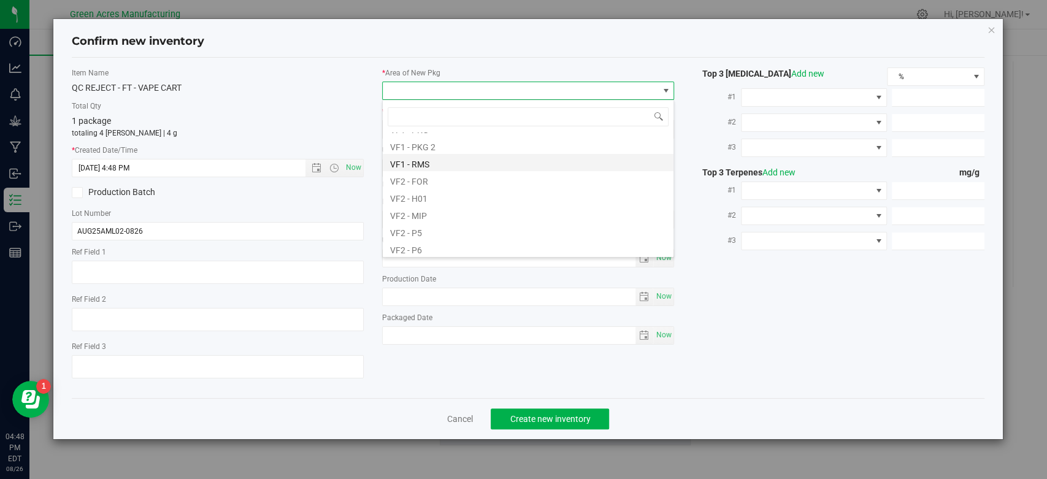
scroll to position [587, 0]
click at [429, 211] on li "VF2 - MIP" at bounding box center [528, 207] width 291 height 17
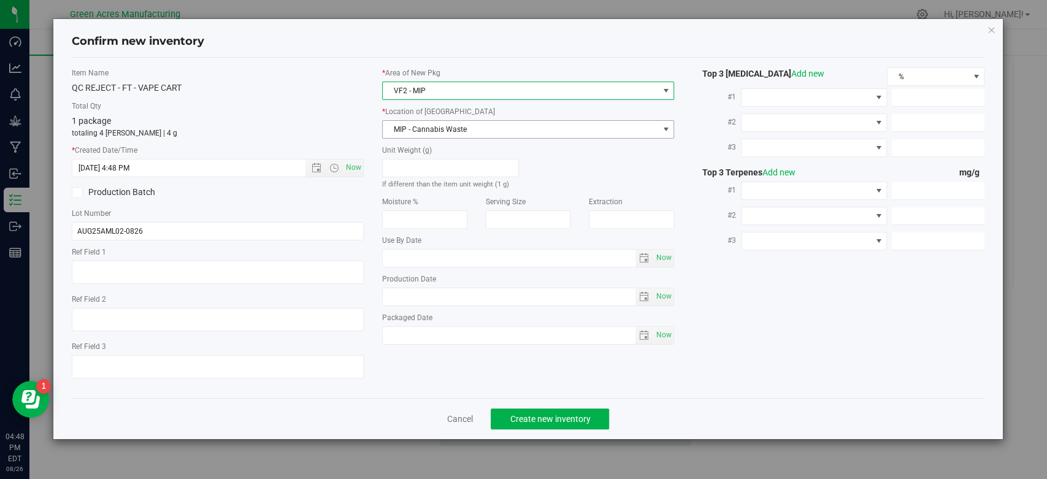
click at [458, 128] on span "MIP - Cannabis Waste" at bounding box center [520, 129] width 275 height 17
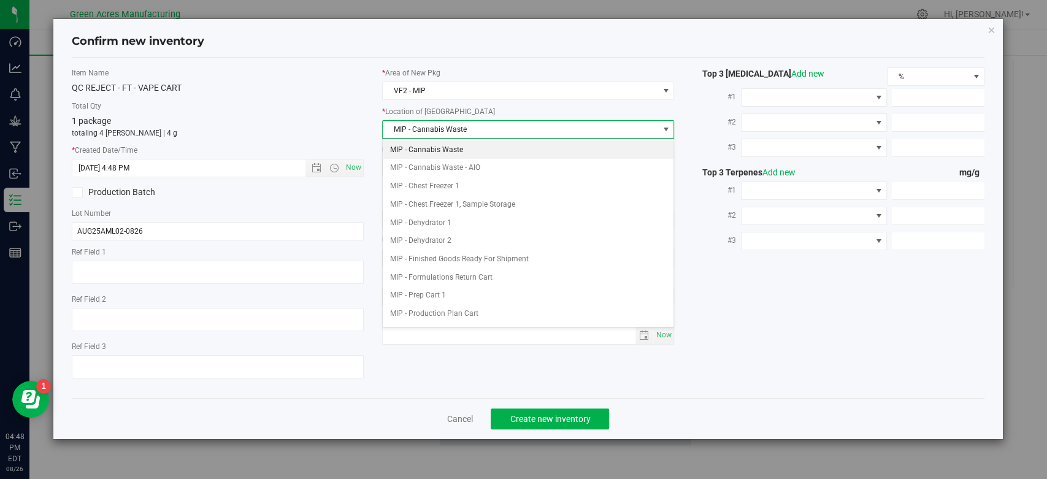
click at [451, 148] on li "MIP - Cannabis Waste" at bounding box center [528, 150] width 291 height 18
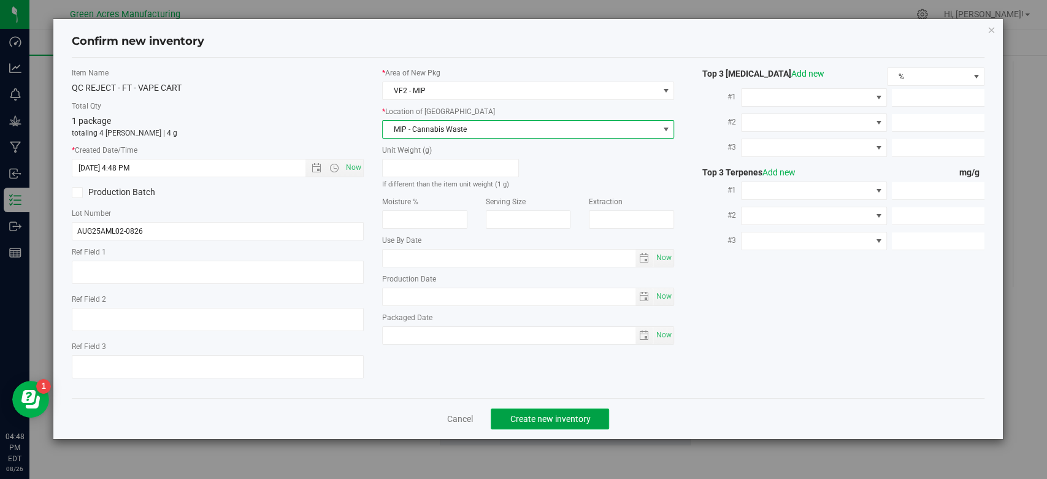
click at [525, 417] on span "Create new inventory" at bounding box center [550, 419] width 80 height 10
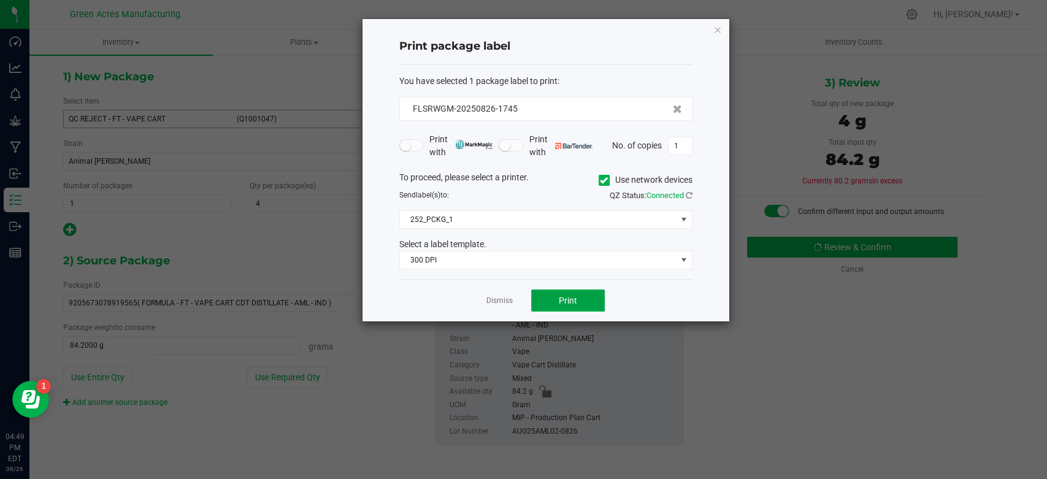
drag, startPoint x: 590, startPoint y: 293, endPoint x: 659, endPoint y: 309, distance: 70.5
click at [659, 309] on div "Dismiss Print" at bounding box center [545, 300] width 293 height 42
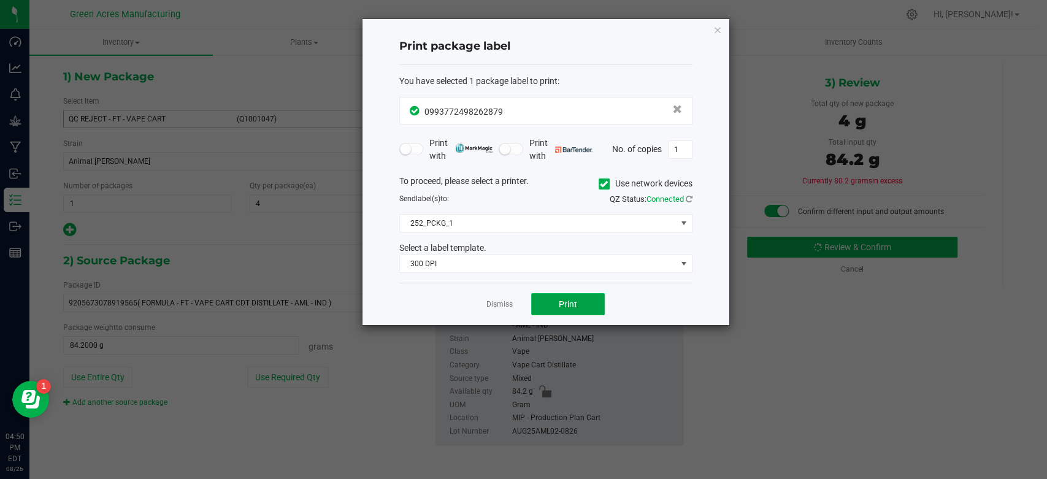
click at [593, 307] on button "Print" at bounding box center [568, 304] width 74 height 22
click at [506, 302] on link "Dismiss" at bounding box center [500, 304] width 26 height 10
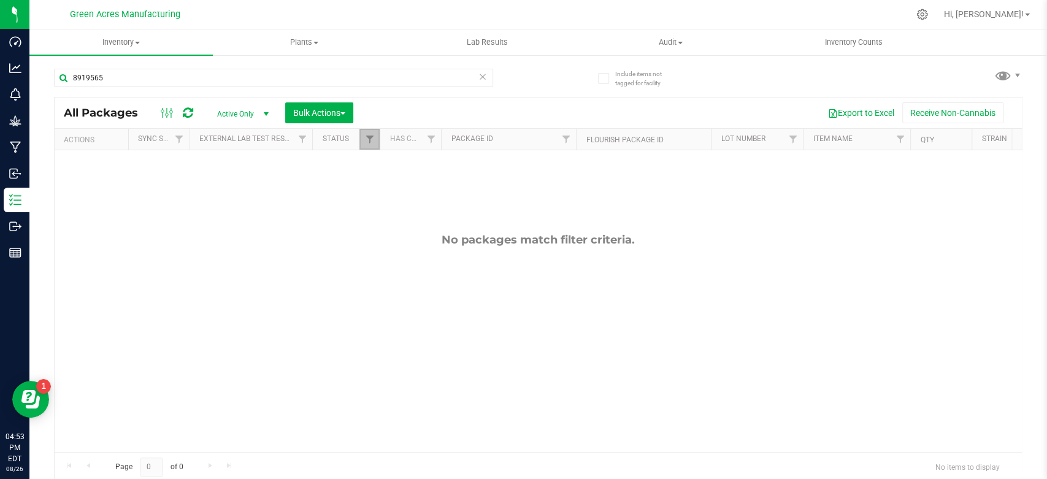
click at [374, 134] on link "Filter" at bounding box center [370, 139] width 20 height 21
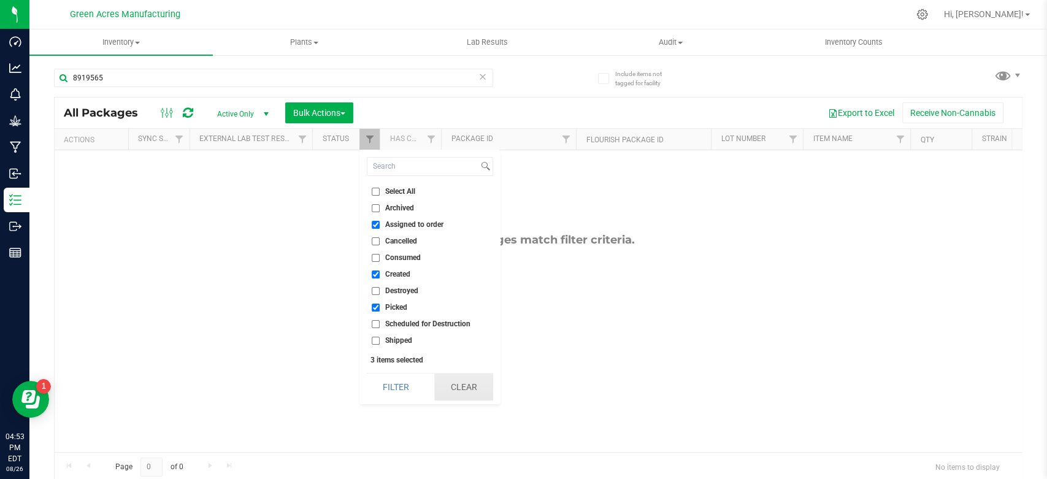
click at [455, 390] on button "Clear" at bounding box center [463, 387] width 59 height 27
